Goal: Check status

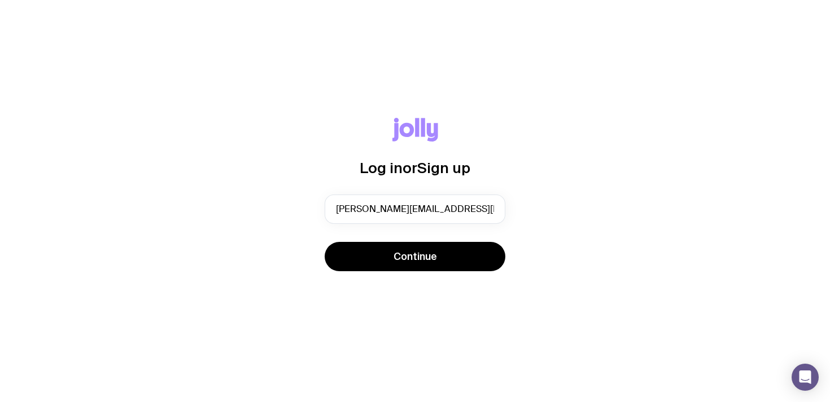
type input "[PERSON_NAME][EMAIL_ADDRESS][PERSON_NAME][DOMAIN_NAME]"
click at [324, 242] on button "Continue" at bounding box center [414, 256] width 181 height 29
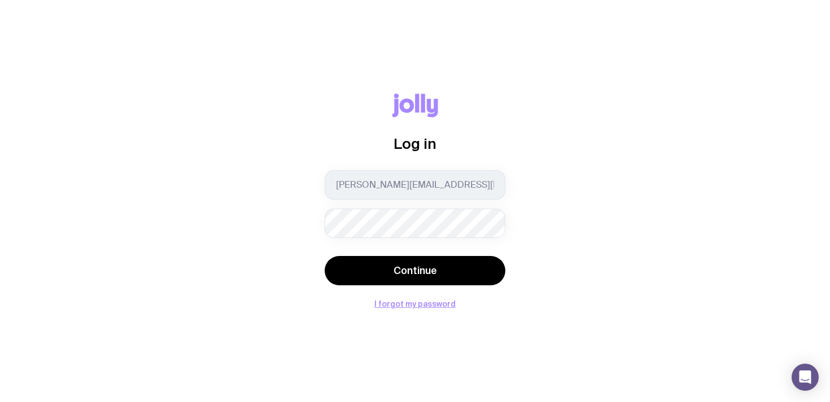
click at [324, 256] on button "Continue" at bounding box center [414, 270] width 181 height 29
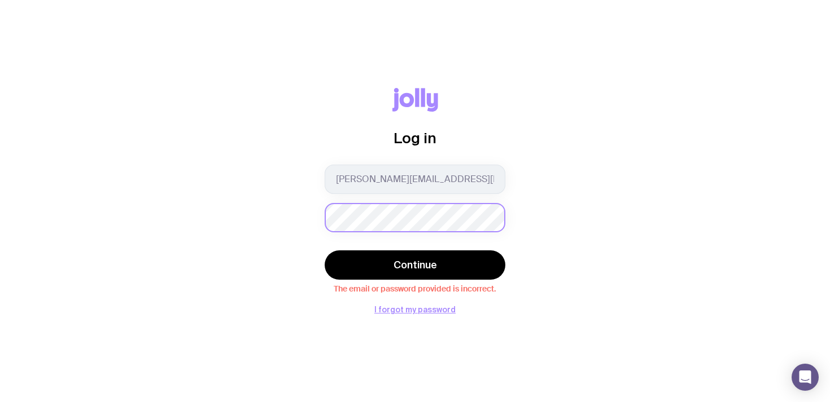
click at [324, 251] on button "Continue" at bounding box center [414, 265] width 181 height 29
click at [425, 306] on button "I forgot my password" at bounding box center [414, 309] width 81 height 9
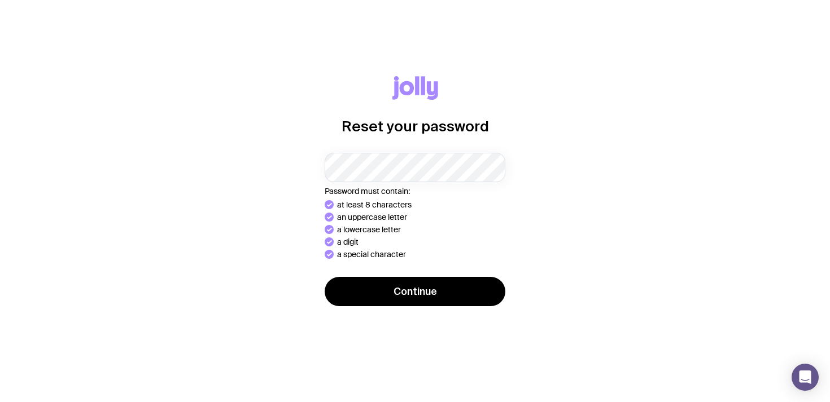
click at [324, 277] on button "Continue" at bounding box center [414, 291] width 181 height 29
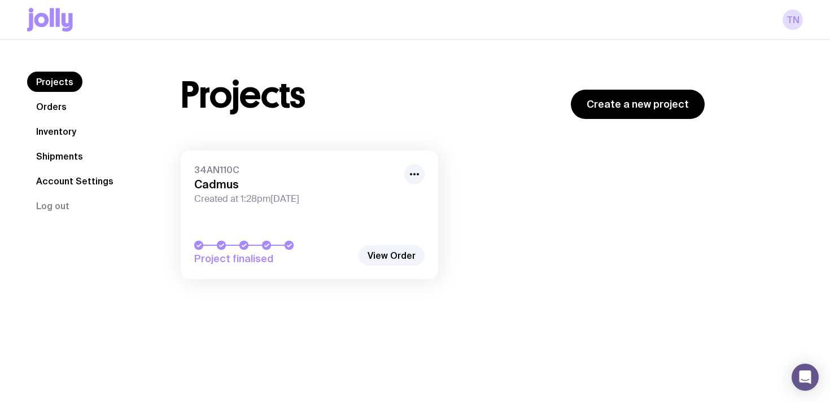
click at [36, 103] on link "Orders" at bounding box center [51, 106] width 49 height 20
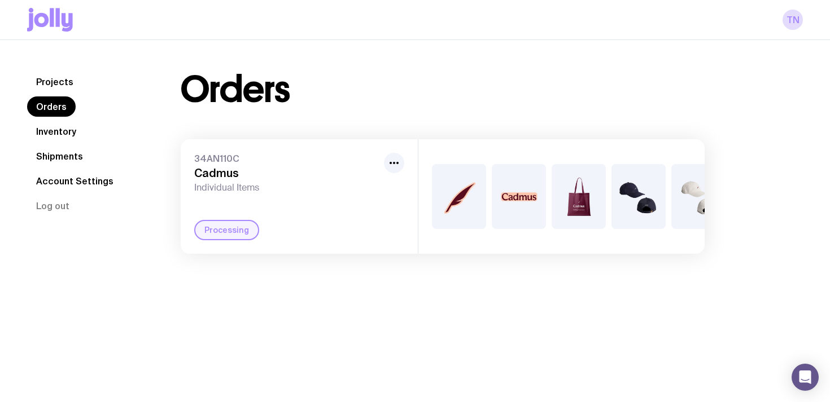
click at [451, 190] on img at bounding box center [459, 196] width 54 height 65
click at [214, 229] on div "Processing" at bounding box center [226, 230] width 65 height 20
click at [397, 166] on icon "button" at bounding box center [394, 163] width 14 height 14
click at [338, 161] on span "34AN110C" at bounding box center [286, 158] width 185 height 11
click at [471, 200] on img at bounding box center [459, 196] width 54 height 65
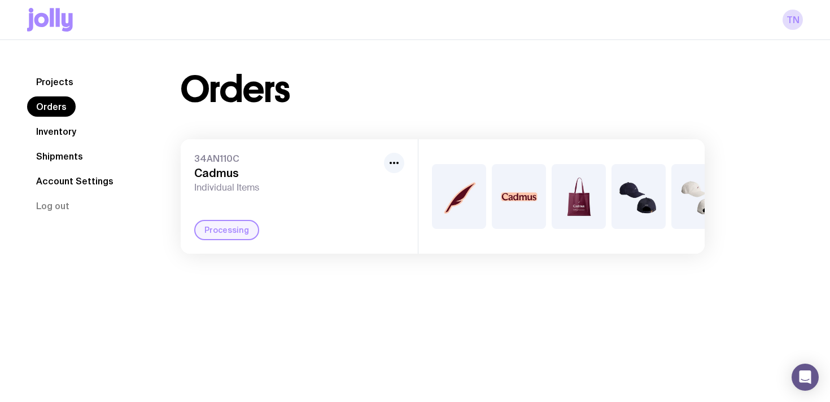
click at [45, 136] on link "Inventory" at bounding box center [56, 131] width 58 height 20
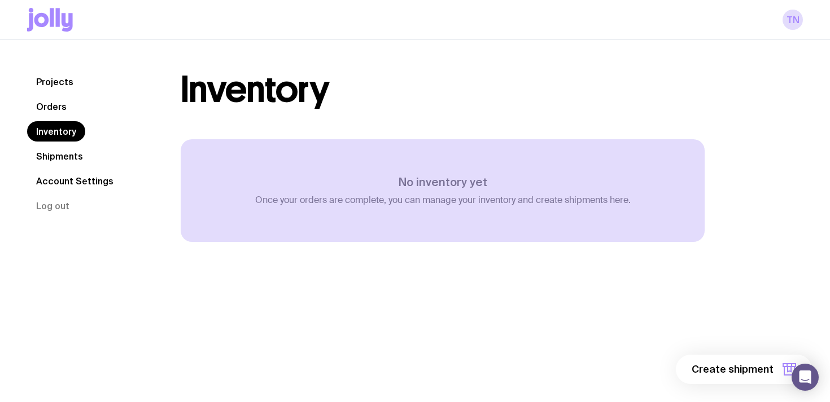
click at [62, 110] on link "Orders" at bounding box center [51, 106] width 49 height 20
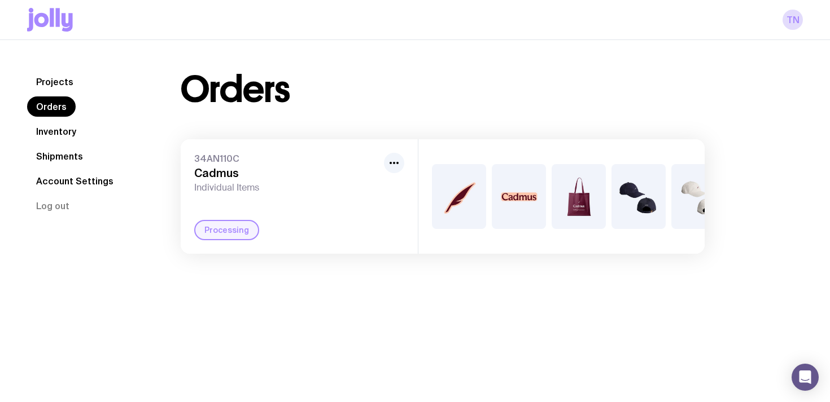
click at [229, 175] on h3 "Cadmus" at bounding box center [286, 173] width 185 height 14
click at [227, 235] on div "Processing" at bounding box center [226, 230] width 65 height 20
click at [209, 153] on span "34AN110C" at bounding box center [286, 158] width 185 height 11
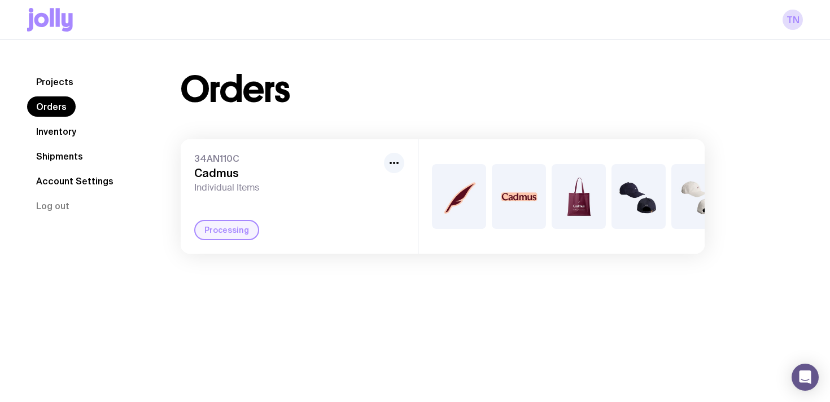
click at [214, 153] on span "34AN110C" at bounding box center [286, 158] width 185 height 11
